Goal: Navigation & Orientation: Find specific page/section

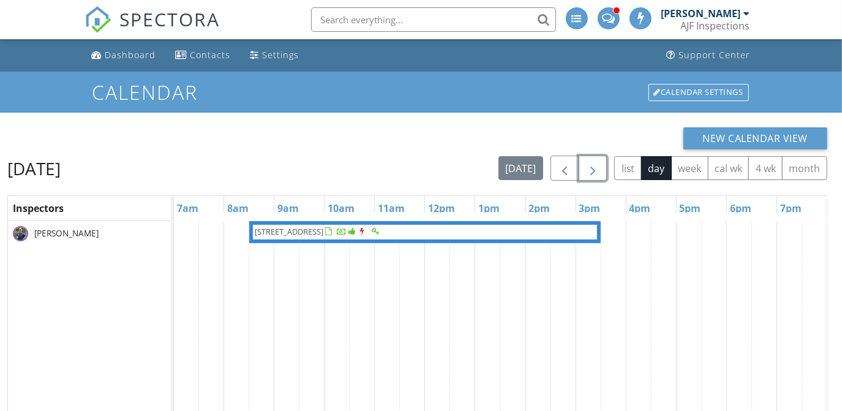
click at [597, 172] on span "button" at bounding box center [593, 168] width 15 height 15
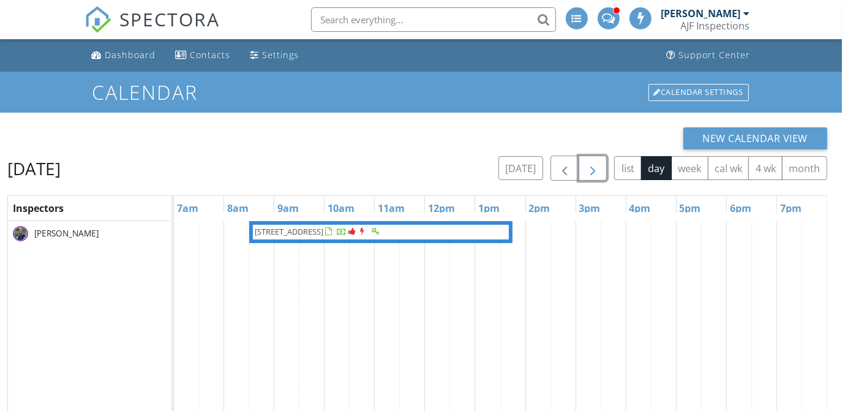
click at [597, 172] on span "button" at bounding box center [593, 168] width 15 height 15
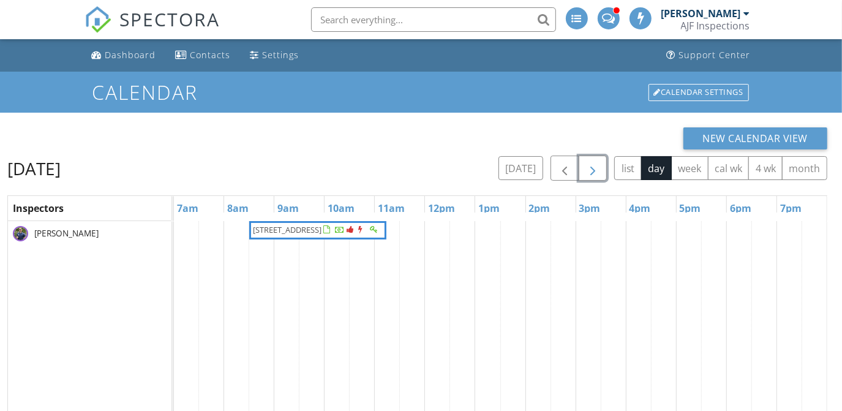
click at [597, 172] on span "button" at bounding box center [593, 168] width 15 height 15
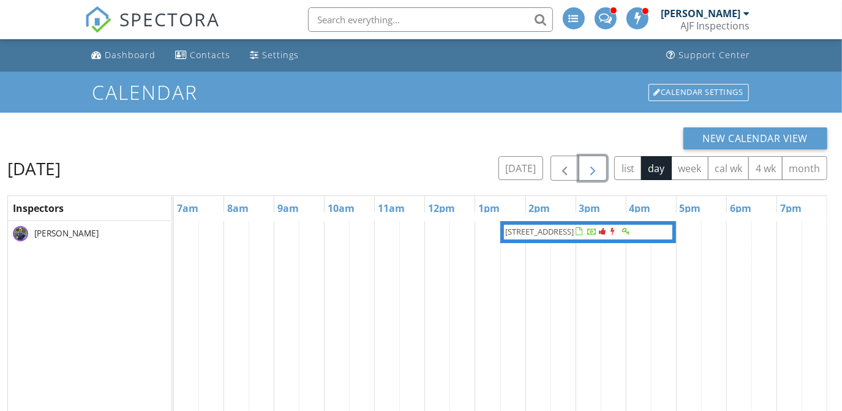
click at [597, 172] on span "button" at bounding box center [593, 168] width 15 height 15
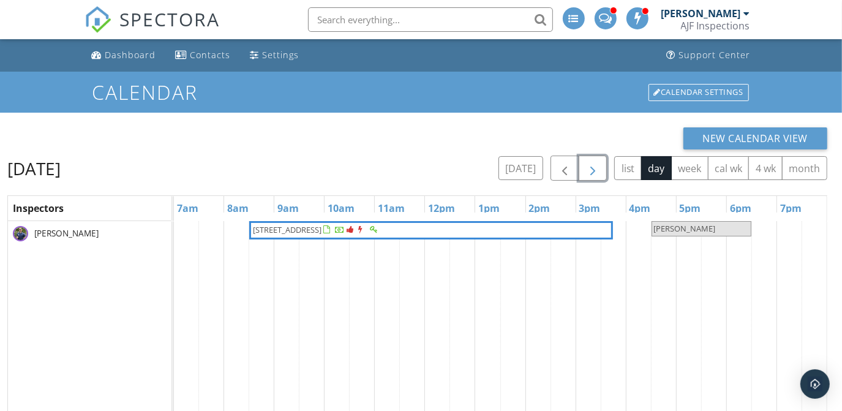
click at [597, 172] on span "button" at bounding box center [593, 168] width 15 height 15
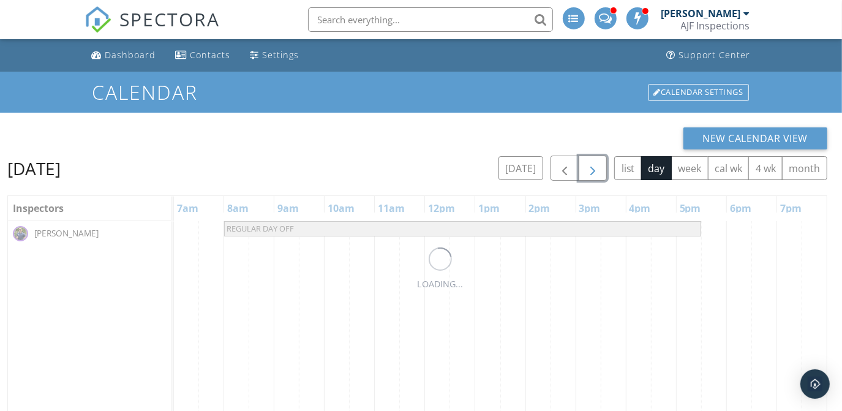
click at [597, 172] on span "button" at bounding box center [593, 168] width 15 height 15
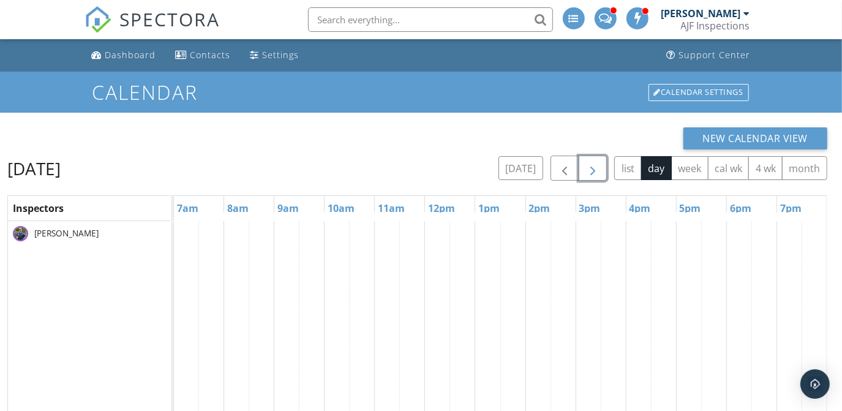
click at [597, 172] on span "button" at bounding box center [593, 168] width 15 height 15
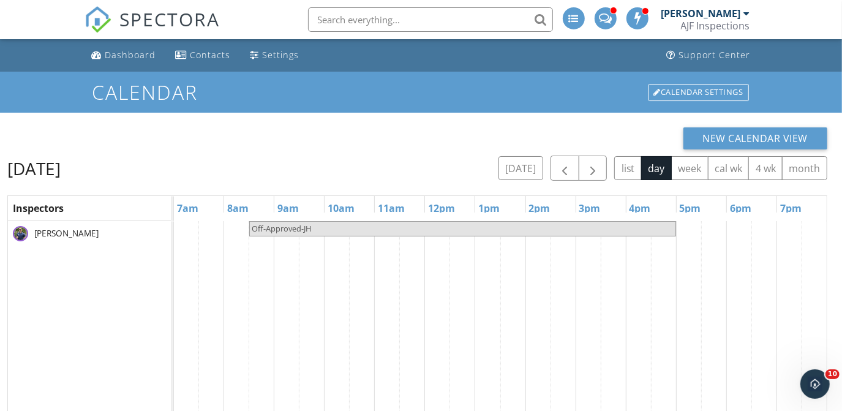
click at [681, 21] on div "[PERSON_NAME] AJF Inspections" at bounding box center [706, 19] width 89 height 39
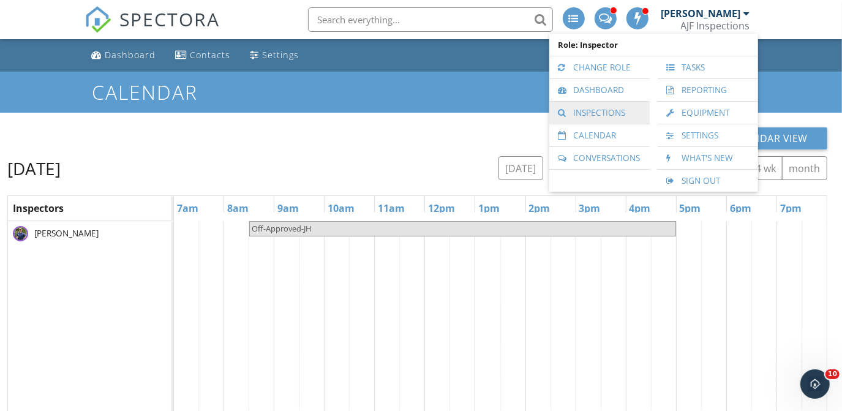
click at [580, 102] on link "Inspections" at bounding box center [600, 113] width 88 height 22
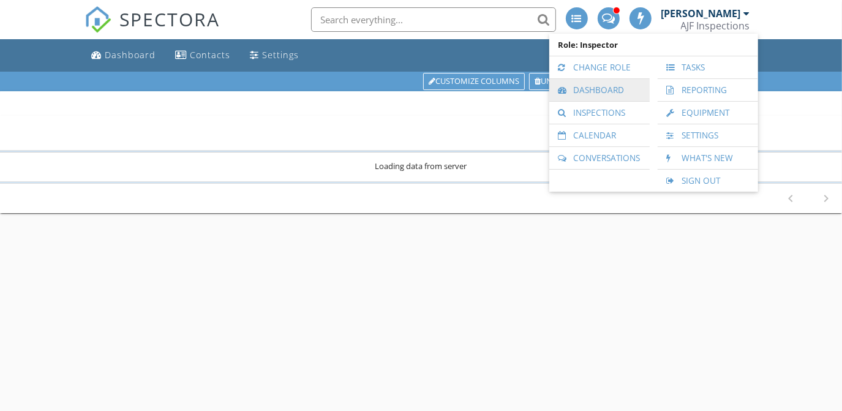
click at [590, 97] on link "Dashboard" at bounding box center [600, 90] width 88 height 22
